Goal: Communication & Community: Answer question/provide support

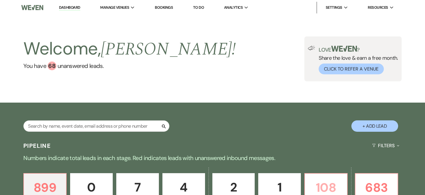
click at [336, 184] on p "108" at bounding box center [325, 188] width 35 height 20
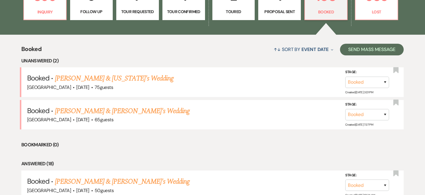
scroll to position [196, 0]
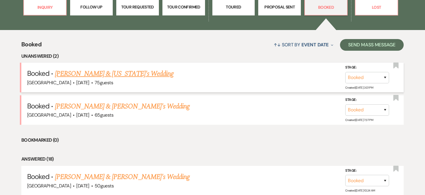
click at [75, 74] on link "[PERSON_NAME] & [US_STATE]'s Wedding" at bounding box center [114, 74] width 118 height 11
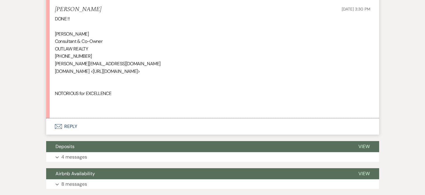
scroll to position [408, 0]
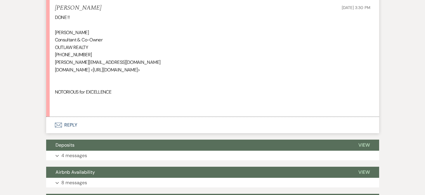
click at [71, 125] on button "Envelope Reply" at bounding box center [212, 125] width 333 height 16
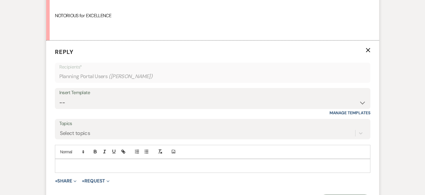
scroll to position [487, 0]
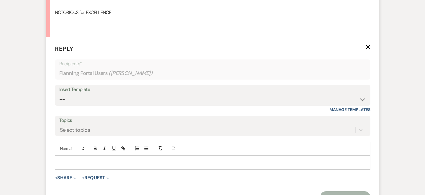
click at [70, 159] on div at bounding box center [212, 162] width 315 height 13
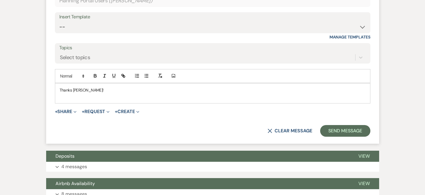
scroll to position [563, 0]
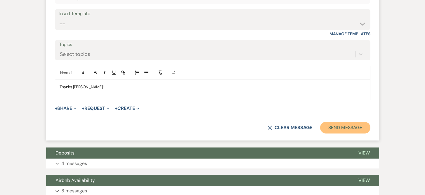
click at [333, 127] on button "Send Message" at bounding box center [345, 128] width 50 height 12
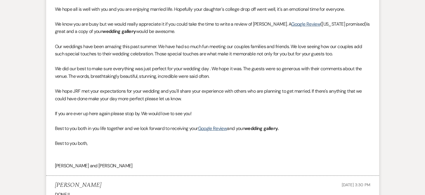
scroll to position [0, 0]
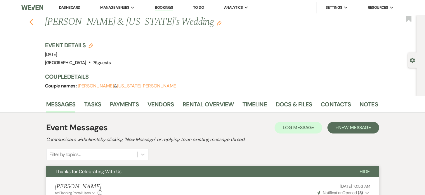
click at [33, 22] on icon "Previous" at bounding box center [31, 22] width 4 height 7
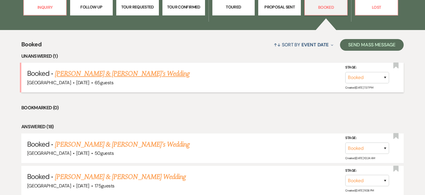
click at [80, 74] on link "[PERSON_NAME] & [PERSON_NAME]'s Wedding" at bounding box center [122, 74] width 135 height 11
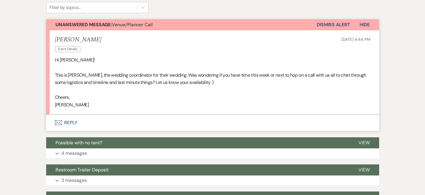
scroll to position [163, 0]
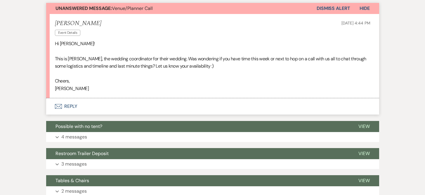
click at [64, 106] on button "Envelope Reply" at bounding box center [212, 106] width 333 height 16
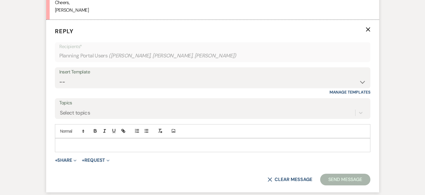
scroll to position [251, 0]
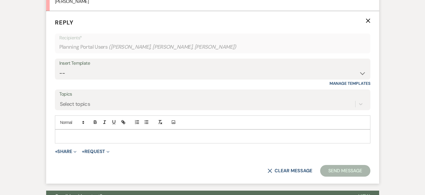
click at [62, 129] on div "Add Photo" at bounding box center [212, 123] width 315 height 14
click at [61, 134] on p at bounding box center [213, 136] width 306 height 6
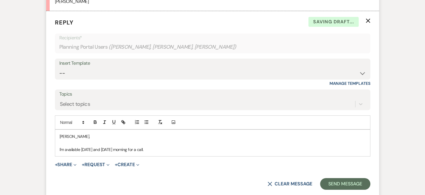
click at [88, 138] on p "[PERSON_NAME]," at bounding box center [213, 136] width 306 height 6
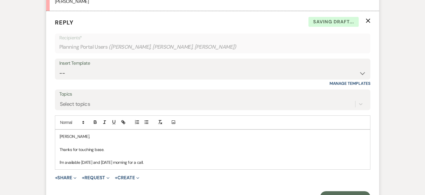
click at [163, 163] on p "I'm available [DATE] and [DATE] morning for a call." at bounding box center [213, 162] width 306 height 6
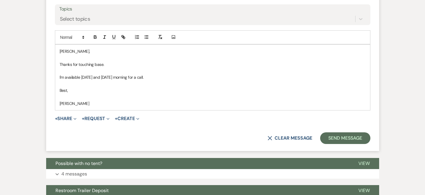
scroll to position [339, 0]
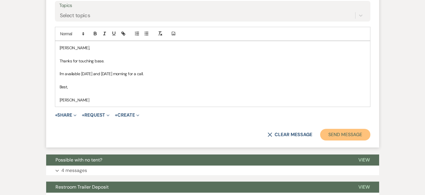
click at [354, 133] on button "Send Message" at bounding box center [345, 135] width 50 height 12
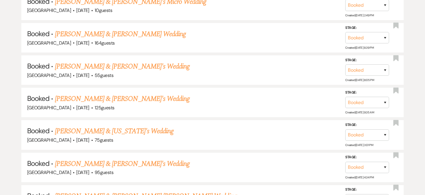
scroll to position [1700, 0]
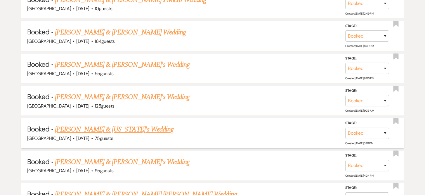
click at [135, 124] on link "[PERSON_NAME] & [US_STATE]'s Wedding" at bounding box center [114, 129] width 118 height 11
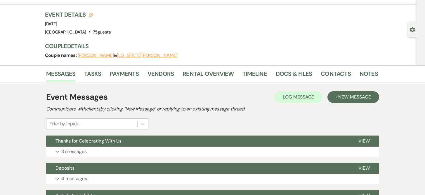
scroll to position [30, 0]
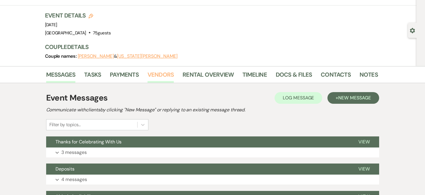
click at [155, 72] on link "Vendors" at bounding box center [160, 76] width 26 height 13
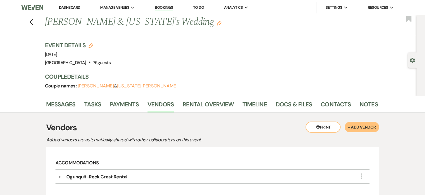
click at [161, 8] on link "Bookings" at bounding box center [164, 8] width 18 height 6
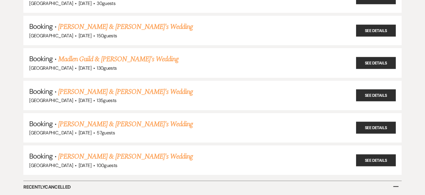
scroll to position [513, 0]
